Goal: Find specific page/section: Find specific page/section

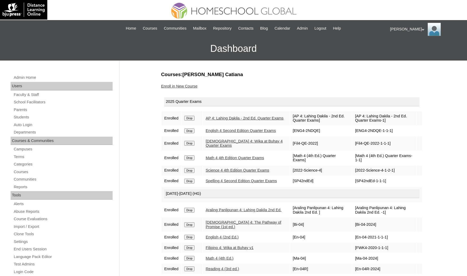
scroll to position [79, 0]
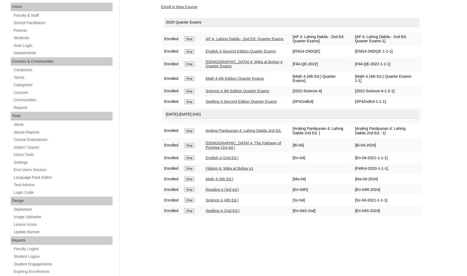
click at [0, 224] on div "Admin Home Users Faculty & Staff School Facilitators Parents Students Auto Logi…" at bounding box center [233, 163] width 467 height 364
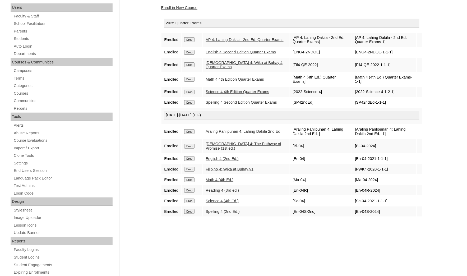
scroll to position [0, 0]
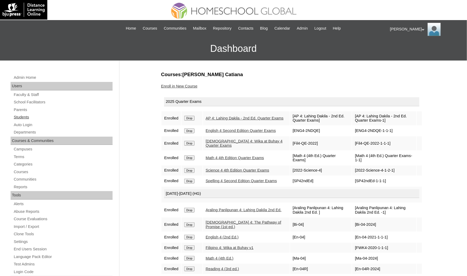
click at [29, 118] on link "Students" at bounding box center [62, 117] width 99 height 7
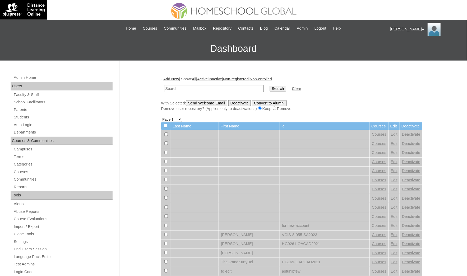
click at [169, 91] on td at bounding box center [213, 88] width 105 height 12
click at [167, 86] on input "text" at bounding box center [214, 88] width 100 height 7
paste input "Robert Luke"
type input "Robert Luke"
click at [269, 86] on input "Search" at bounding box center [277, 89] width 16 height 6
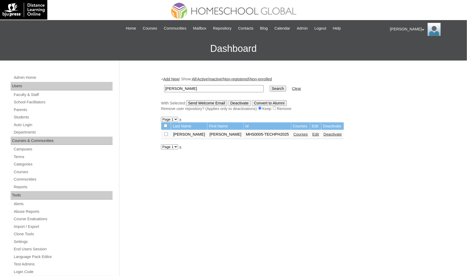
click at [291, 135] on td "Courses" at bounding box center [300, 134] width 19 height 9
click at [293, 132] on link "Courses" at bounding box center [300, 134] width 15 height 4
